Goal: Task Accomplishment & Management: Manage account settings

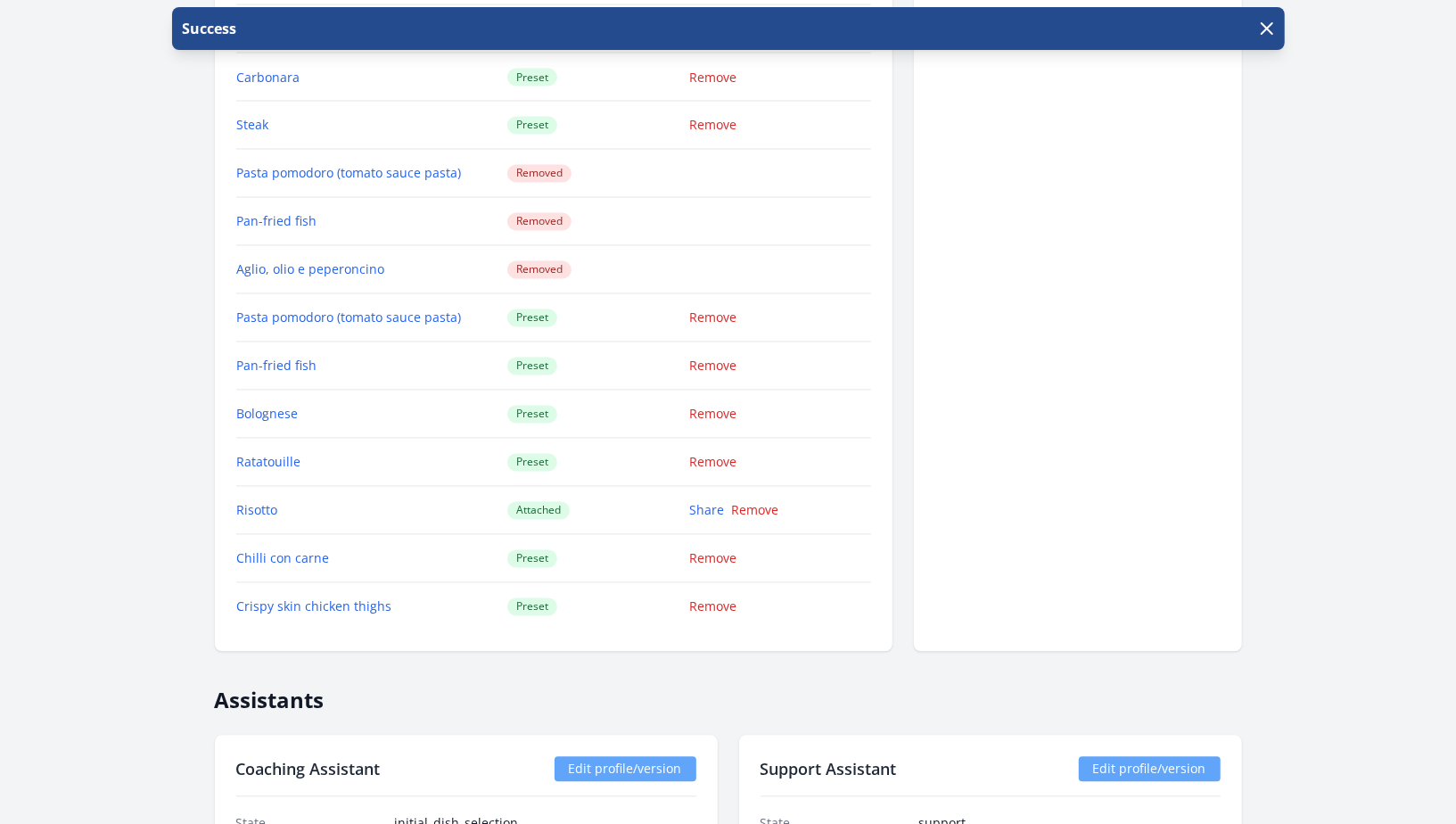
scroll to position [2115, 0]
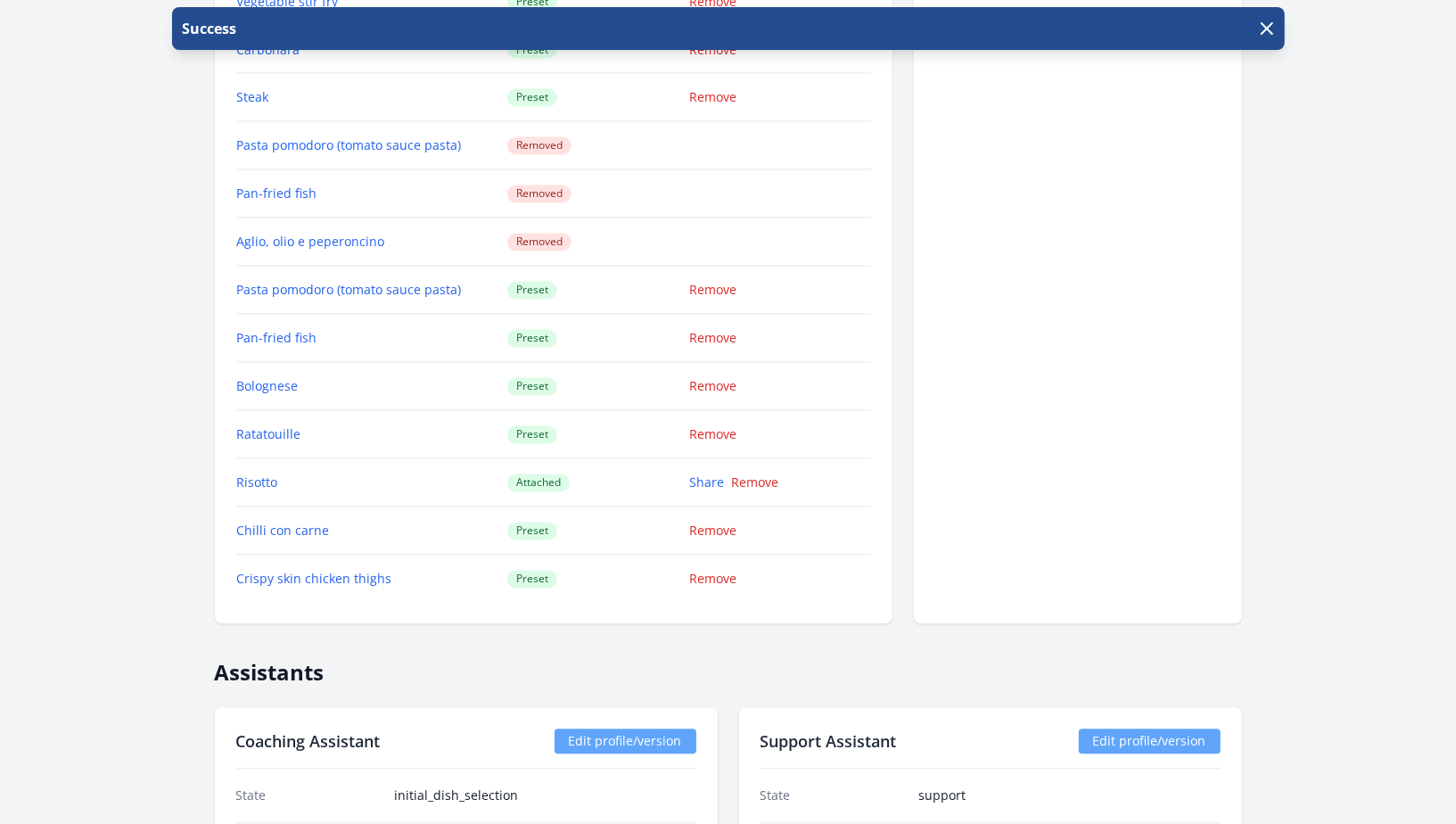
click at [710, 466] on td "Share Remove" at bounding box center [779, 483] width 182 height 48
click at [697, 480] on link "Share" at bounding box center [706, 483] width 35 height 17
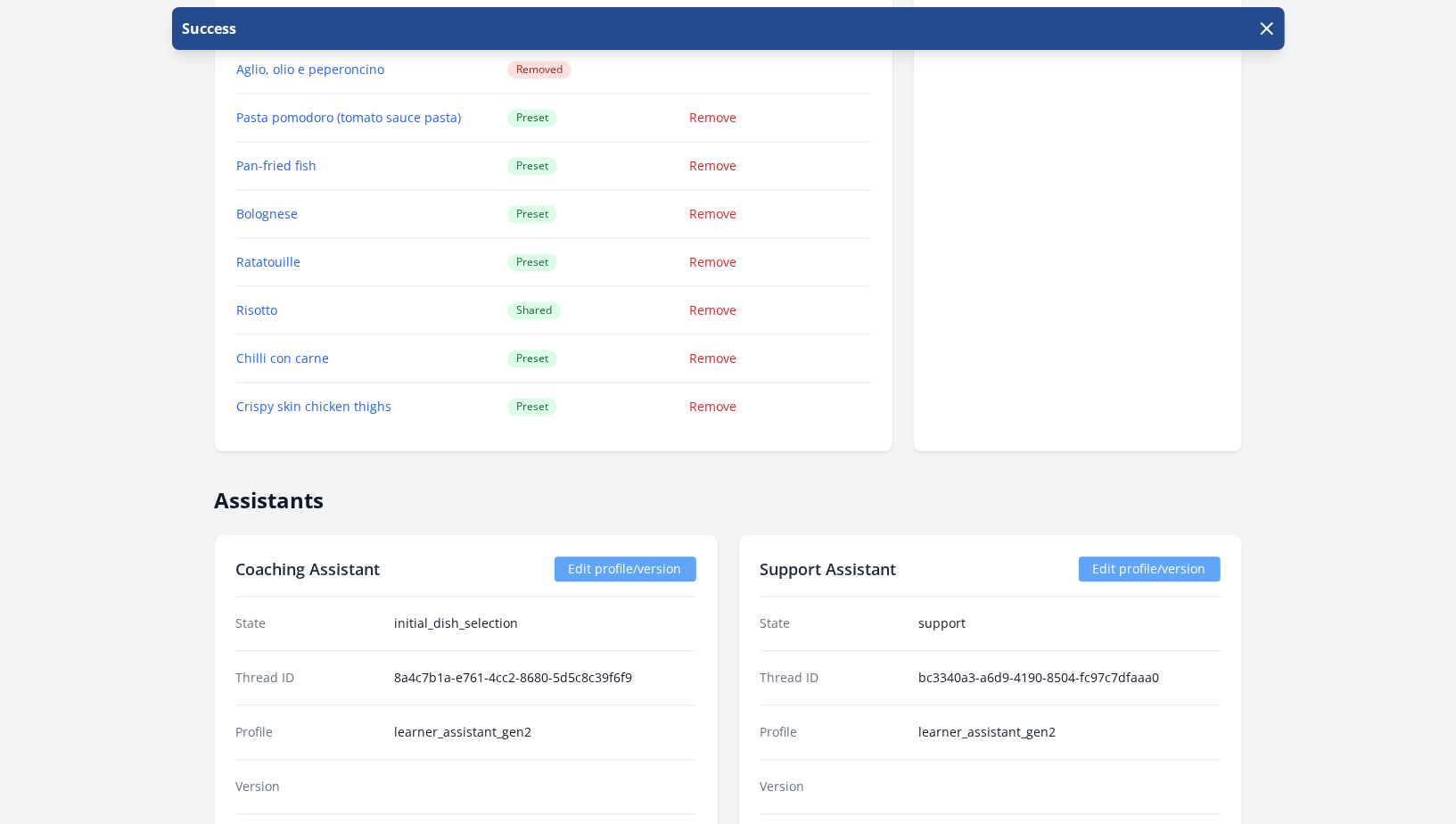
scroll to position [2287, 0]
click at [701, 357] on link "Remove" at bounding box center [712, 359] width 47 height 17
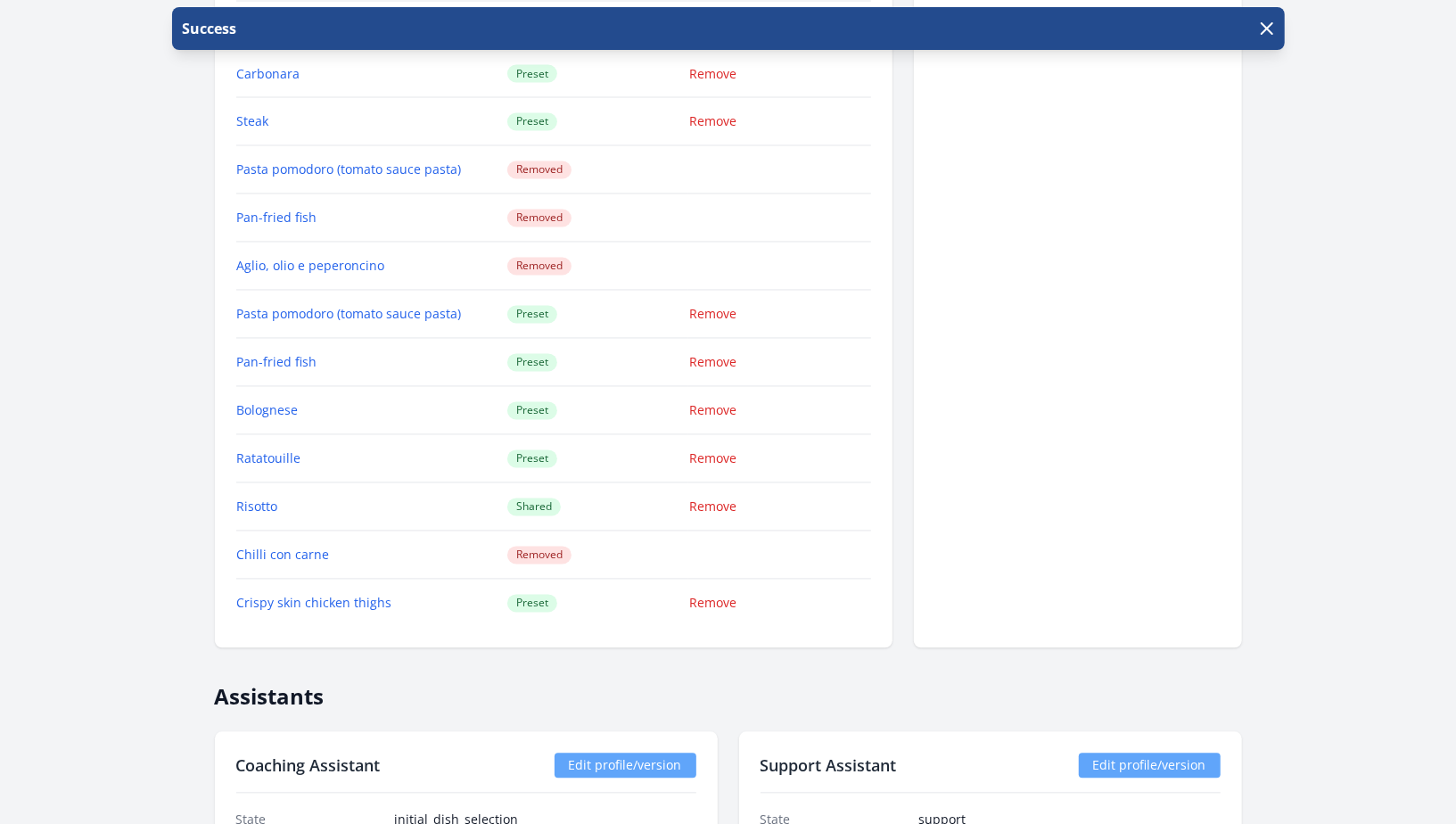
scroll to position [1882, 0]
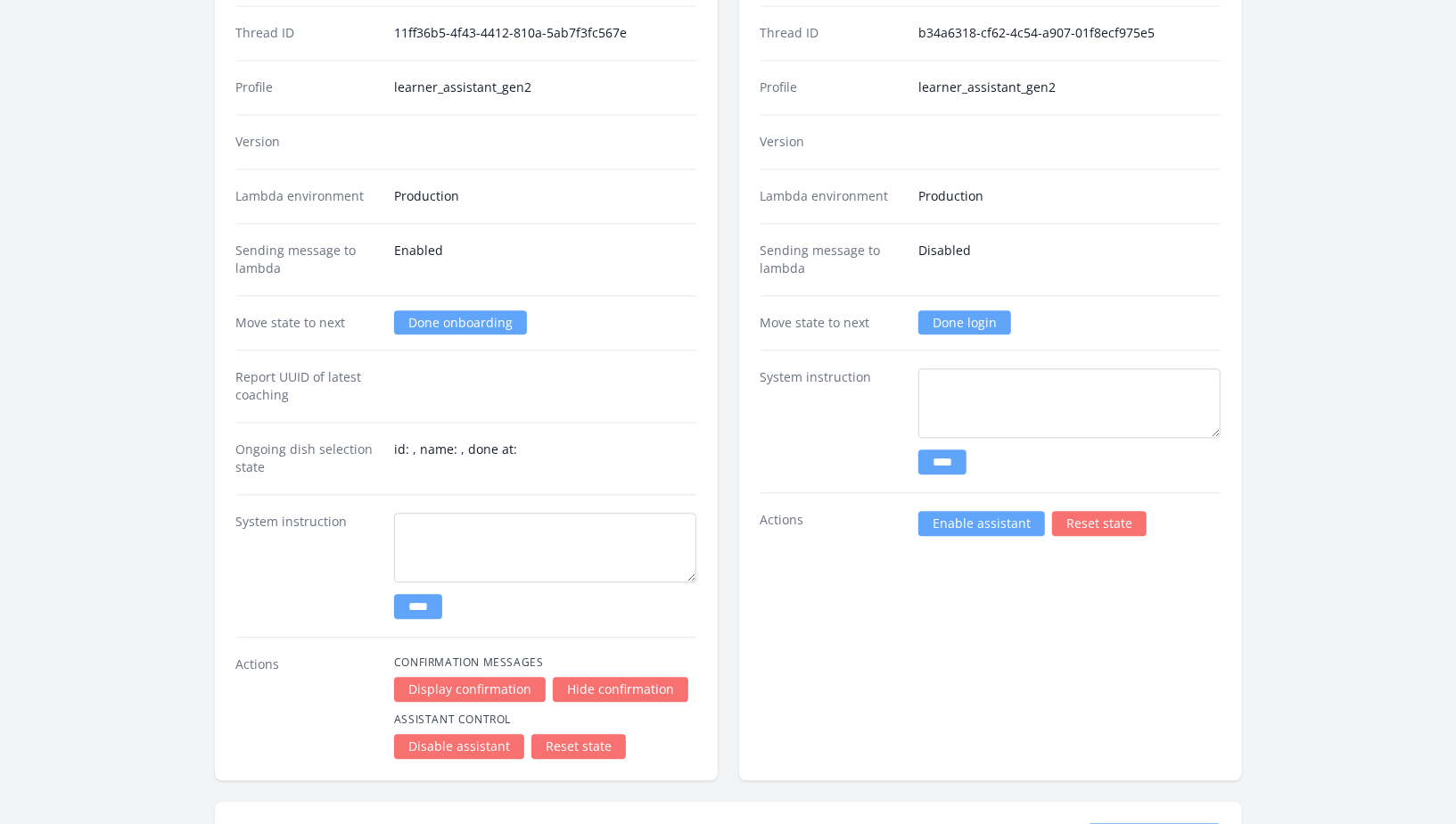
scroll to position [2577, 0]
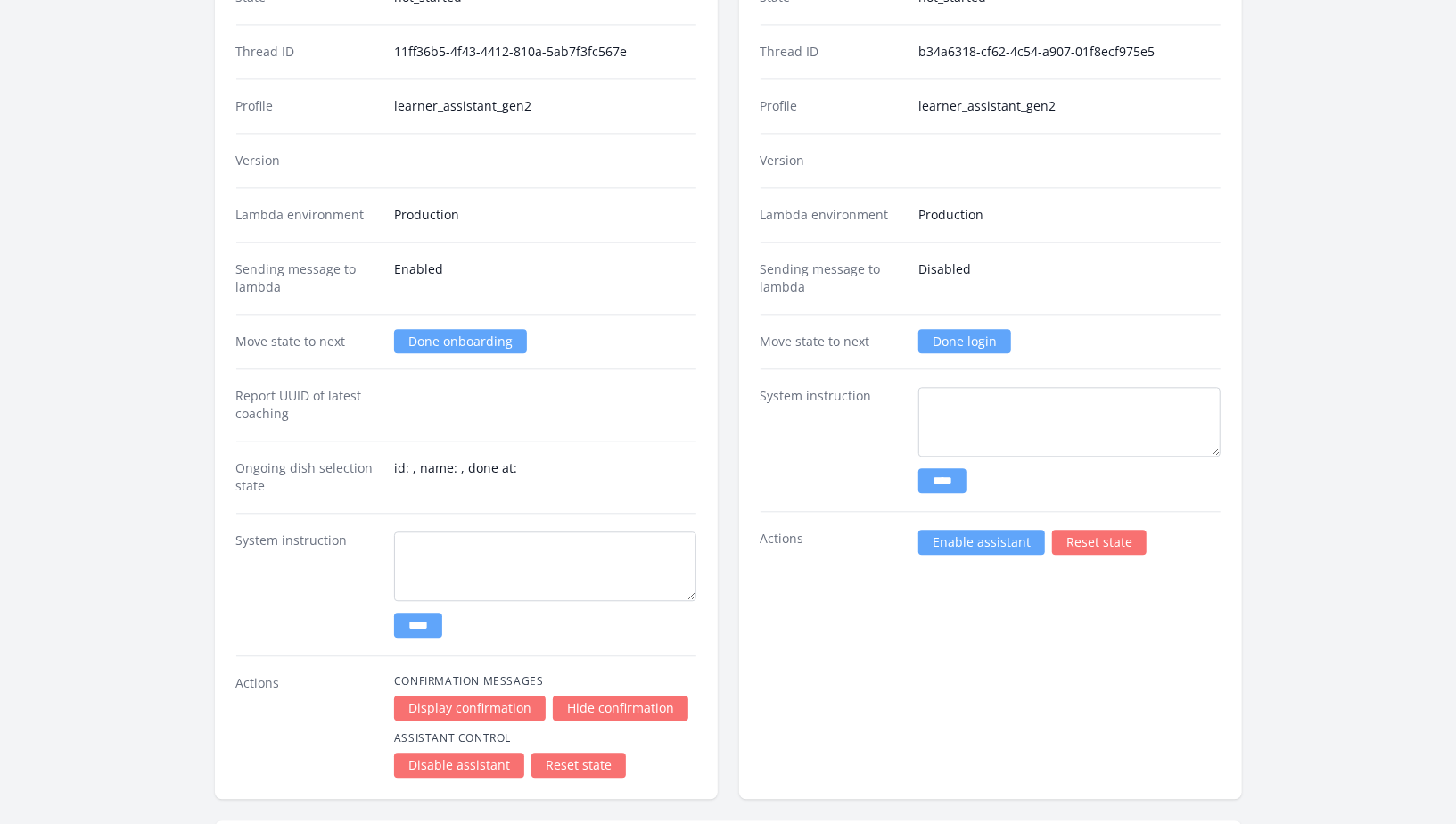
click at [989, 535] on link "Enable assistant" at bounding box center [981, 542] width 127 height 25
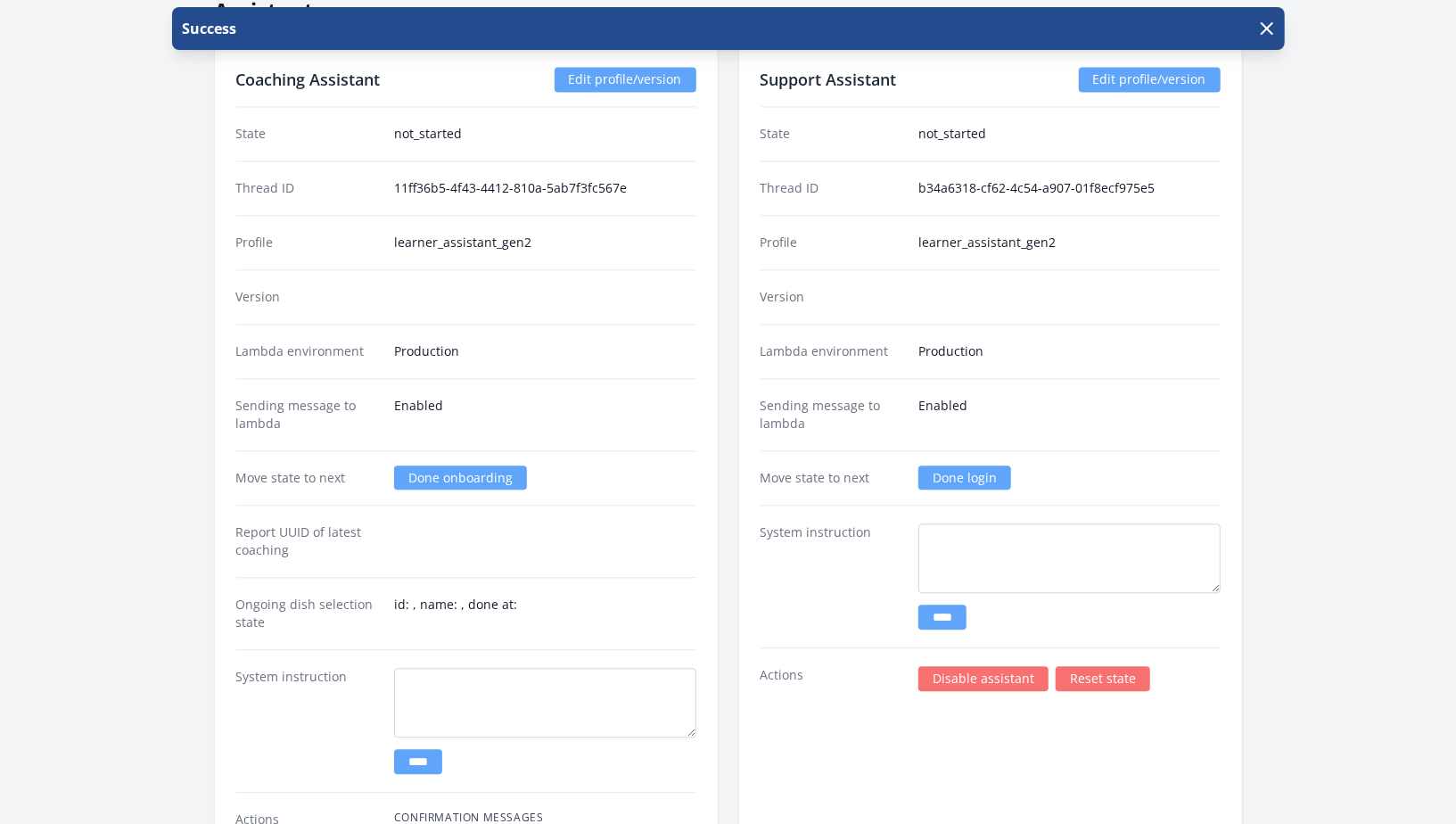
scroll to position [2440, 0]
click at [495, 470] on link "Done onboarding" at bounding box center [461, 478] width 133 height 24
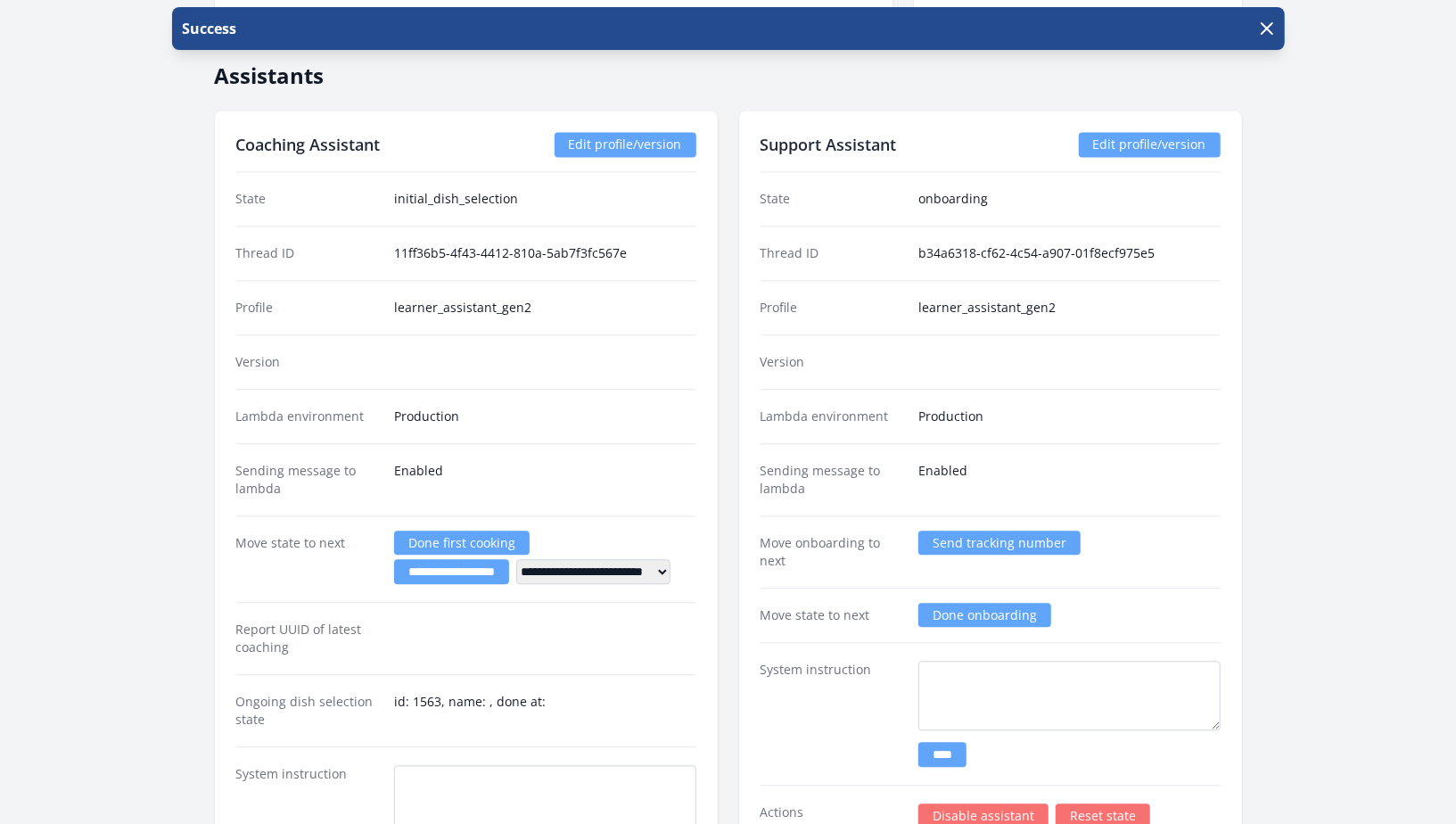
scroll to position [2503, 0]
